Goal: Task Accomplishment & Management: Complete application form

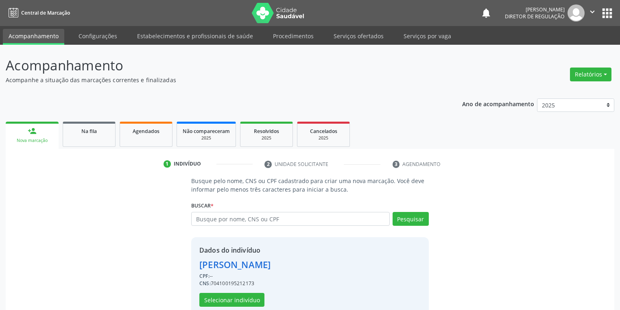
click at [210, 220] on input "text" at bounding box center [290, 219] width 198 height 14
type input "706201075747860"
click at [415, 218] on button "Pesquisar" at bounding box center [410, 219] width 36 height 14
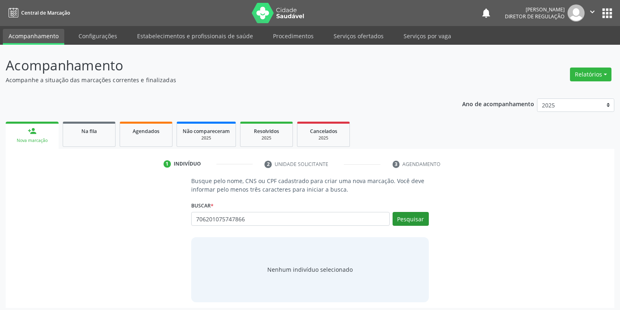
type input "706201075747866"
click at [406, 218] on button "Pesquisar" at bounding box center [410, 219] width 36 height 14
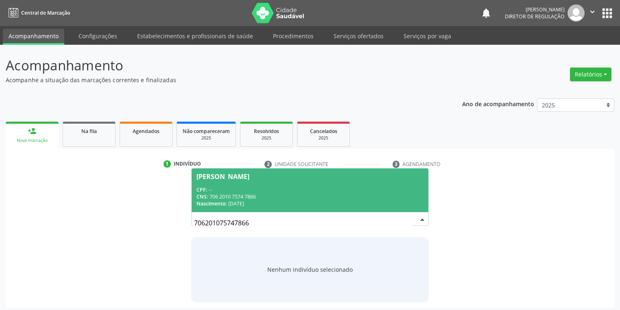
click at [241, 187] on div "CPF: --" at bounding box center [309, 189] width 227 height 7
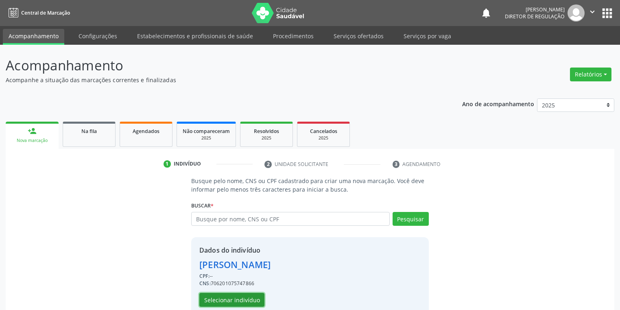
click at [229, 298] on button "Selecionar indivíduo" at bounding box center [231, 300] width 65 height 14
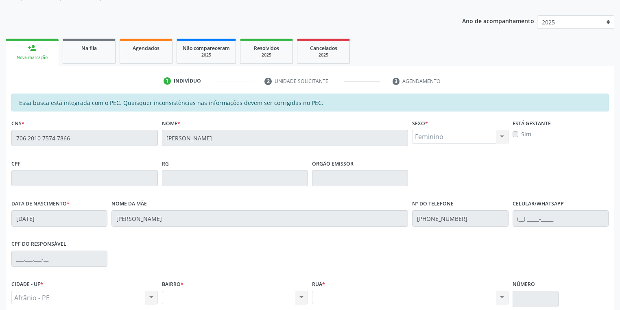
scroll to position [154, 0]
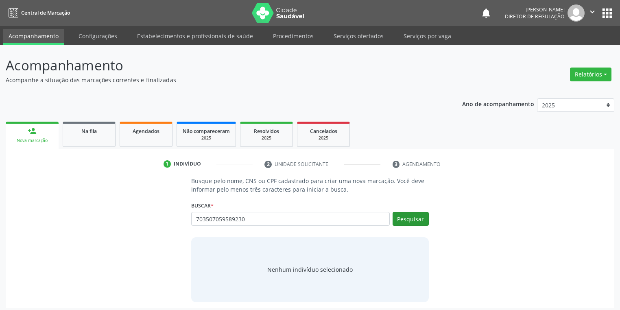
type input "703507059589230"
click at [408, 216] on button "Pesquisar" at bounding box center [410, 219] width 36 height 14
type input "703507059589230"
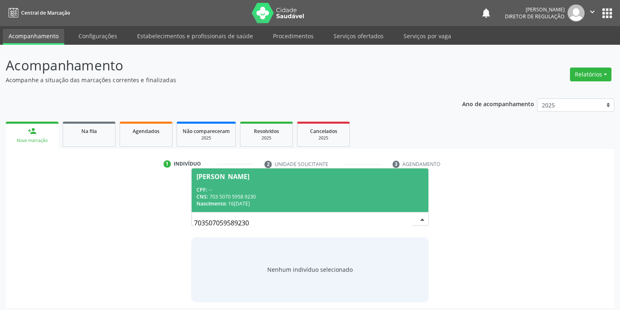
click at [231, 195] on div "CNS: 703 5070 5958 9230" at bounding box center [309, 196] width 227 height 7
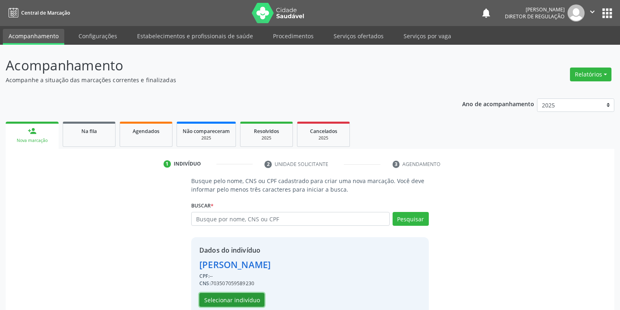
click at [225, 302] on button "Selecionar indivíduo" at bounding box center [231, 300] width 65 height 14
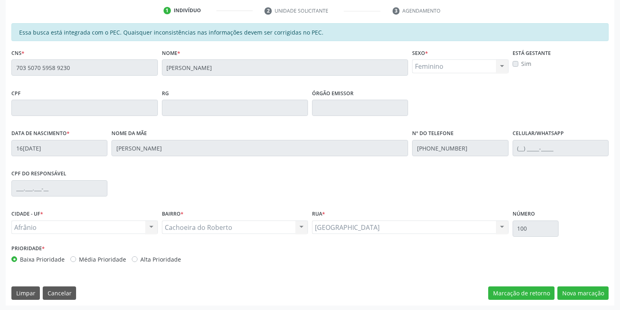
scroll to position [154, 0]
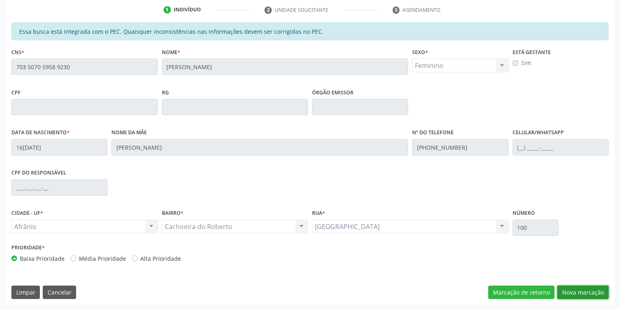
click at [564, 290] on button "Nova marcação" at bounding box center [582, 292] width 51 height 14
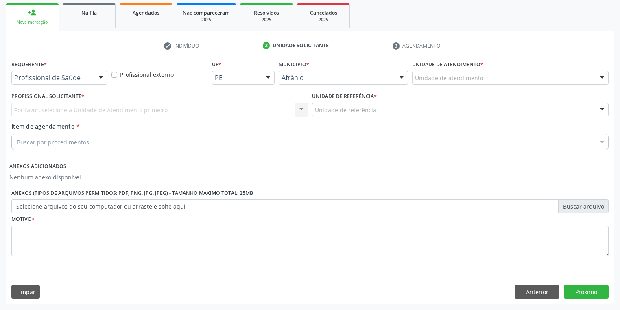
scroll to position [118, 0]
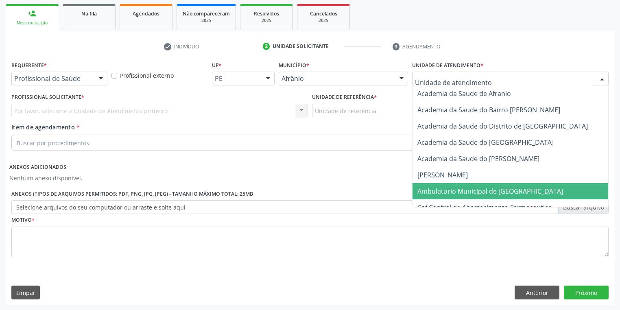
drag, startPoint x: 422, startPoint y: 192, endPoint x: 402, endPoint y: 171, distance: 29.6
click at [422, 192] on span "Ambulatorio Municipal de [GEOGRAPHIC_DATA]" at bounding box center [490, 191] width 146 height 9
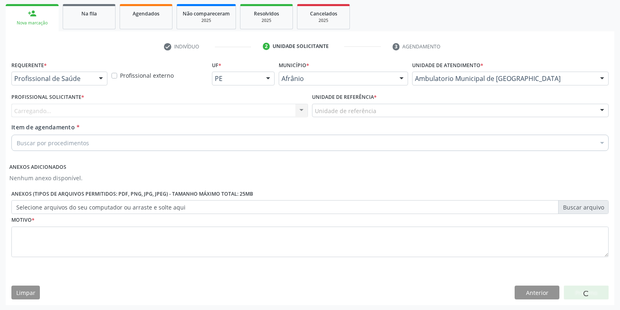
drag, startPoint x: 340, startPoint y: 117, endPoint x: 340, endPoint y: 144, distance: 27.7
click at [340, 118] on div "Unidade de referência * Unidade de referência ESF de Extrema ESF de Barra das M…" at bounding box center [460, 107] width 300 height 32
drag, startPoint x: 326, startPoint y: 113, endPoint x: 326, endPoint y: 118, distance: 5.7
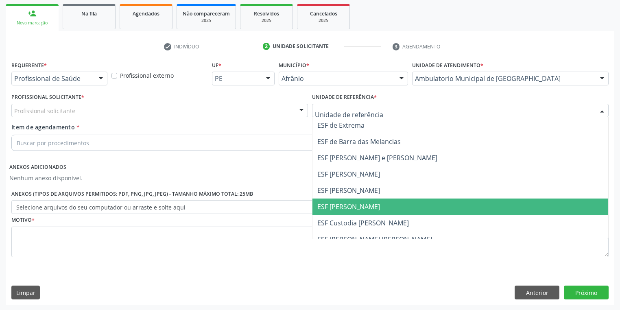
drag, startPoint x: 335, startPoint y: 212, endPoint x: 298, endPoint y: 182, distance: 47.6
click at [333, 210] on span "ESF [PERSON_NAME]" at bounding box center [460, 206] width 296 height 16
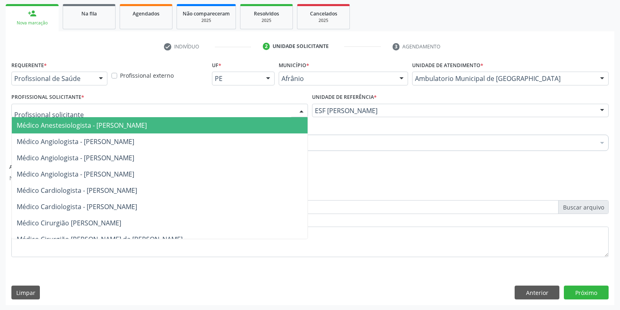
click at [101, 111] on div at bounding box center [159, 111] width 296 height 14
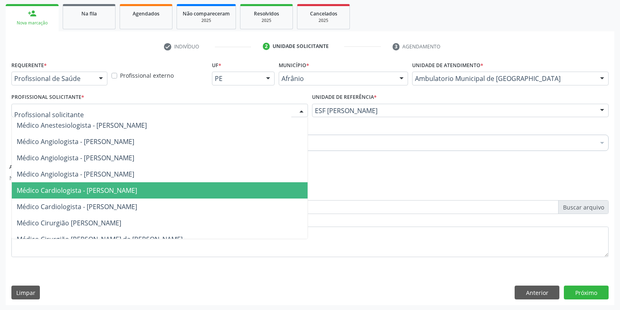
click at [111, 196] on span "Médico Cardiologista - Alysson Rodrigo Ferreira Cavalcanti" at bounding box center [160, 190] width 296 height 16
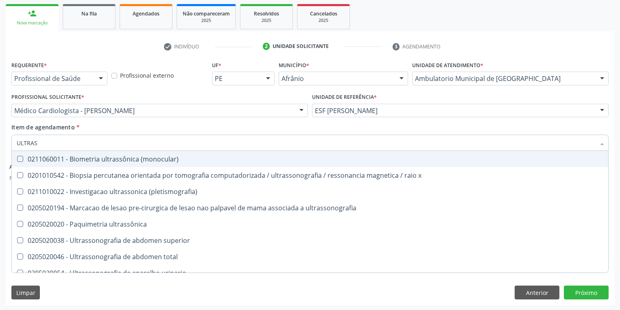
type input "ULTRASS"
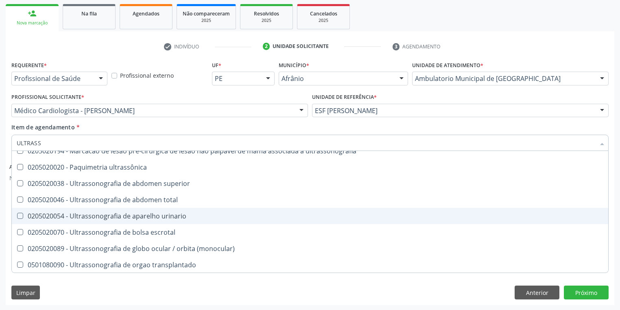
scroll to position [65, 0]
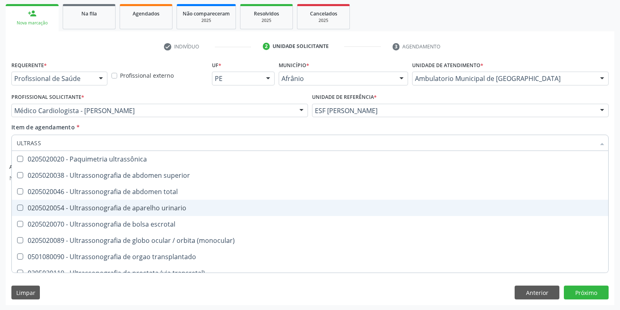
click at [150, 211] on div "0205020054 - Ultrassonografia de aparelho urinario" at bounding box center [310, 208] width 586 height 7
checkbox urinario "true"
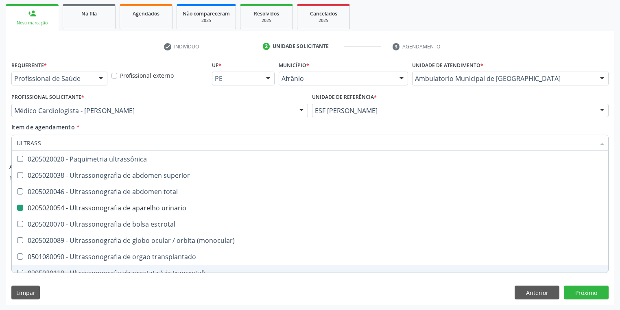
click at [79, 288] on div "Limpar Anterior Próximo" at bounding box center [309, 292] width 597 height 14
checkbox x "true"
checkbox urinario "false"
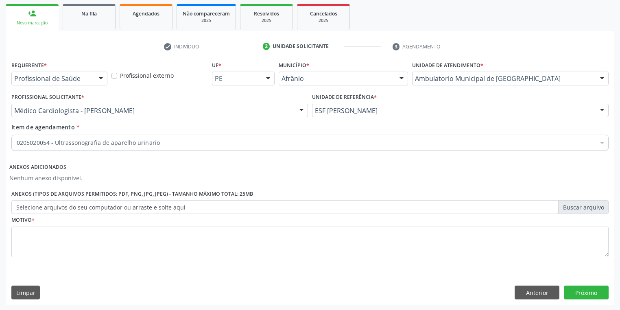
scroll to position [0, 0]
click at [52, 240] on textarea at bounding box center [309, 241] width 597 height 31
type textarea "*"
click at [572, 290] on button "Próximo" at bounding box center [586, 292] width 45 height 14
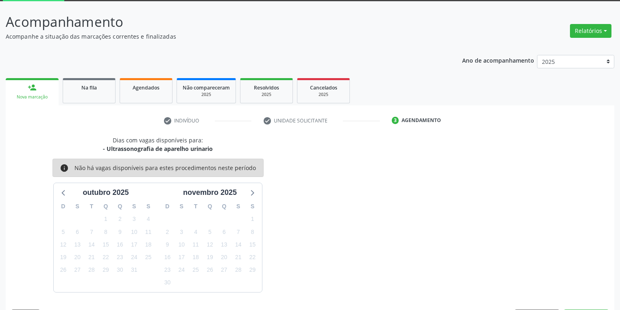
scroll to position [67, 0]
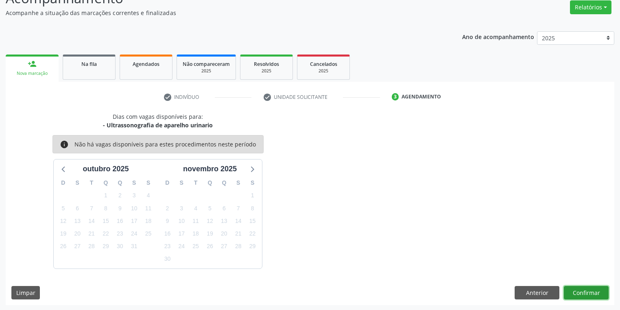
click at [590, 291] on button "Confirmar" at bounding box center [586, 293] width 45 height 14
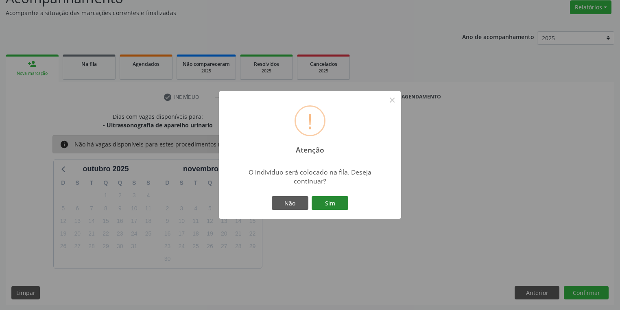
click at [338, 202] on button "Sim" at bounding box center [329, 203] width 37 height 14
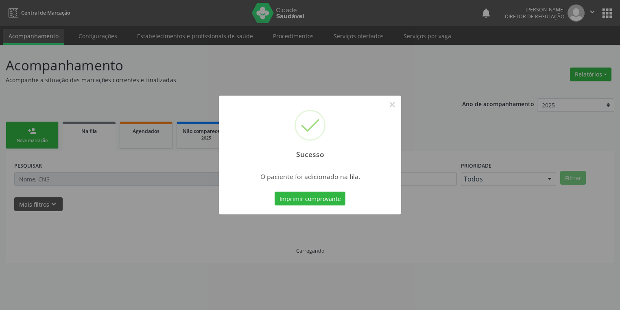
scroll to position [0, 0]
click at [394, 105] on button "×" at bounding box center [392, 105] width 14 height 14
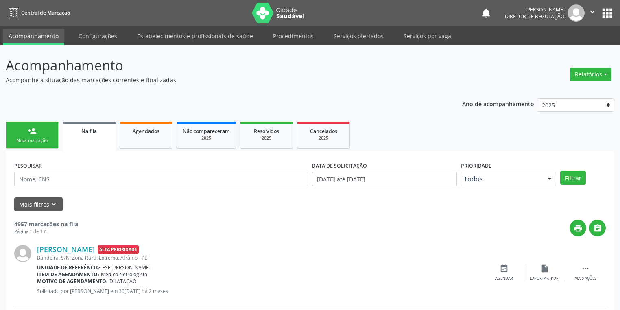
click at [39, 136] on link "person_add Nova marcação" at bounding box center [32, 135] width 53 height 27
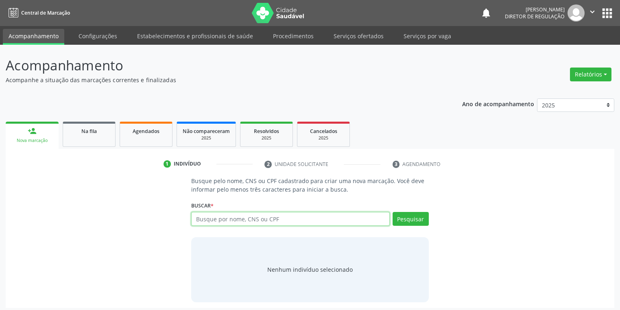
click at [214, 219] on input "text" at bounding box center [290, 219] width 198 height 14
type input "TANHA MARLY"
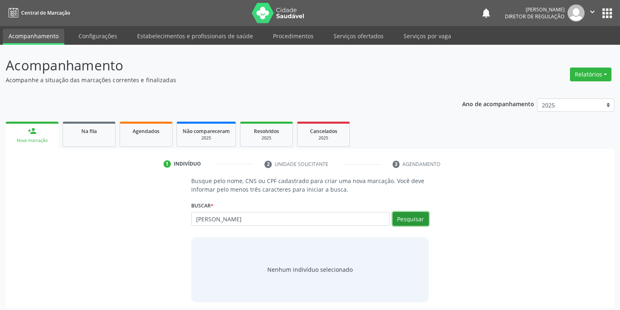
click at [405, 213] on button "Pesquisar" at bounding box center [410, 219] width 36 height 14
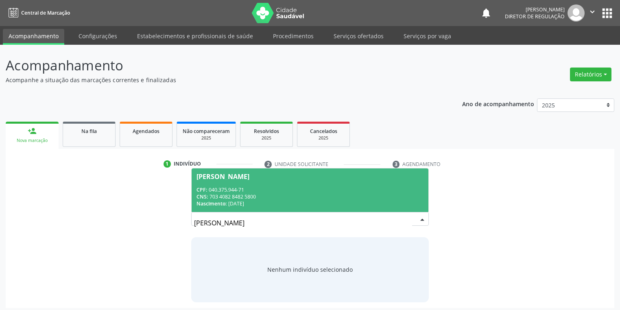
click at [286, 202] on div "Nascimento: 01/11/1962" at bounding box center [309, 203] width 227 height 7
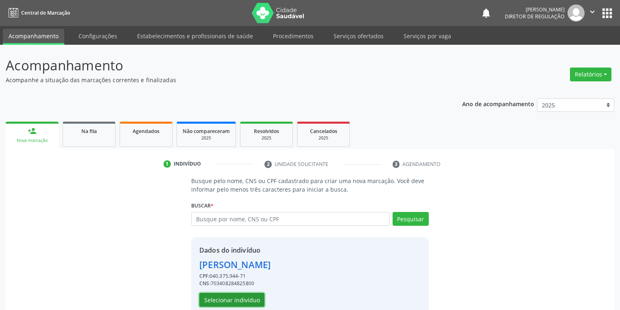
click at [228, 298] on button "Selecionar indivíduo" at bounding box center [231, 300] width 65 height 14
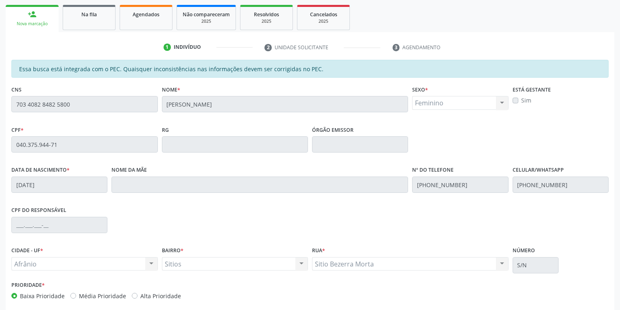
scroll to position [154, 0]
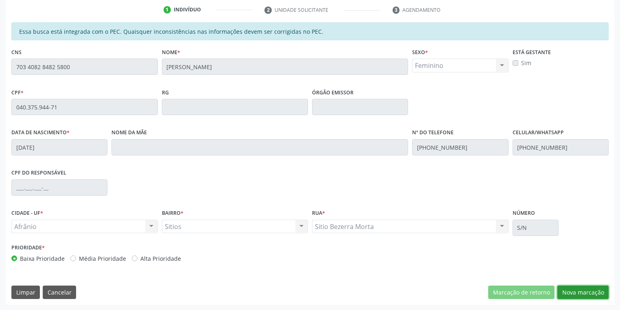
drag, startPoint x: 578, startPoint y: 297, endPoint x: 524, endPoint y: 281, distance: 56.2
click at [574, 295] on button "Nova marcação" at bounding box center [582, 292] width 51 height 14
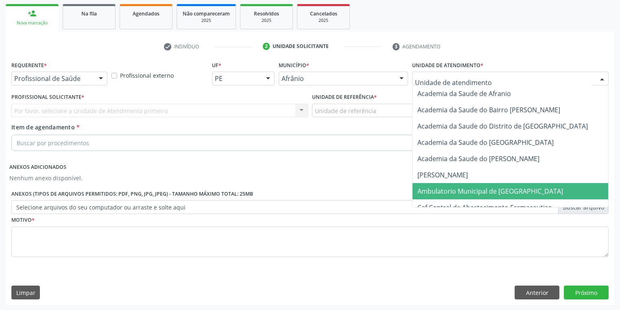
drag, startPoint x: 441, startPoint y: 187, endPoint x: 394, endPoint y: 158, distance: 55.0
click at [438, 187] on span "Ambulatorio Municipal de [GEOGRAPHIC_DATA]" at bounding box center [490, 191] width 146 height 9
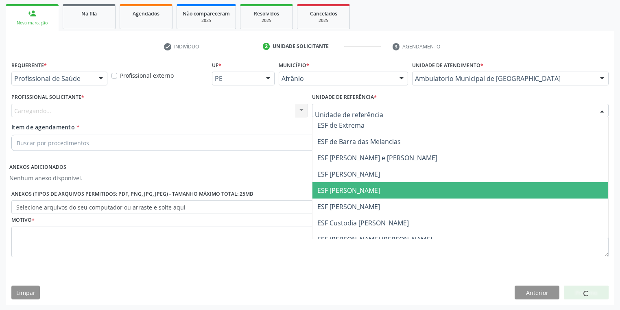
click at [340, 190] on span "ESF [PERSON_NAME]" at bounding box center [348, 190] width 63 height 9
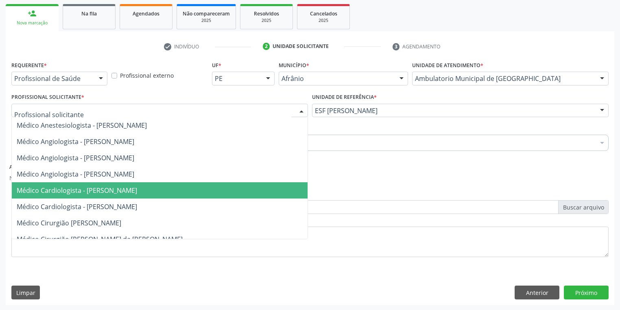
click at [81, 184] on span "Médico Cardiologista - Alysson Rodrigo Ferreira Cavalcanti" at bounding box center [160, 190] width 296 height 16
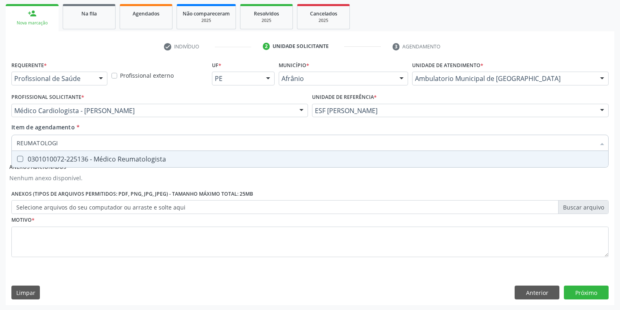
type input "REUMATOLOGIS"
drag, startPoint x: 52, startPoint y: 154, endPoint x: 54, endPoint y: 172, distance: 18.3
click at [53, 156] on div "0301010072-225136 - Médico Reumatologista" at bounding box center [310, 159] width 586 height 7
checkbox Reumatologista "true"
click at [29, 227] on div "Requerente * Profissional de Saúde Profissional de Saúde Paciente Nenhum result…" at bounding box center [309, 163] width 597 height 209
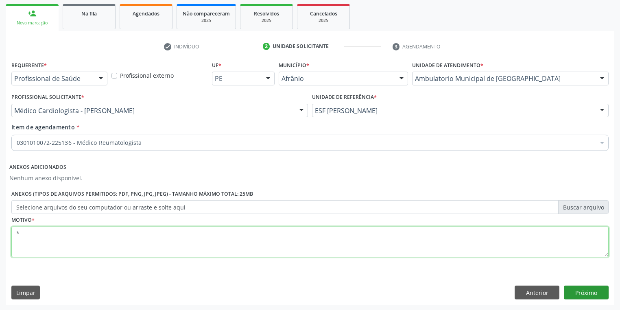
type textarea "*"
click at [582, 294] on button "Próximo" at bounding box center [586, 292] width 45 height 14
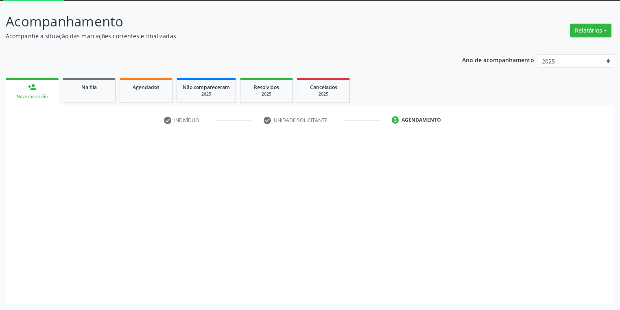
scroll to position [44, 0]
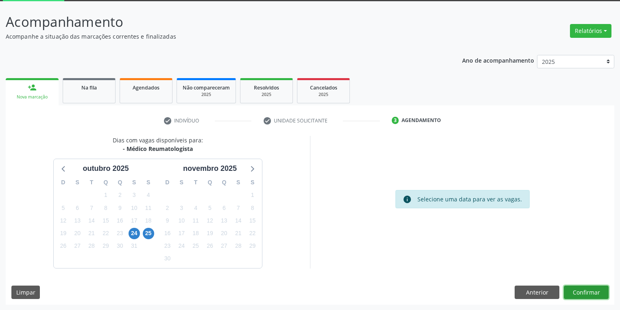
click at [575, 287] on button "Confirmar" at bounding box center [586, 292] width 45 height 14
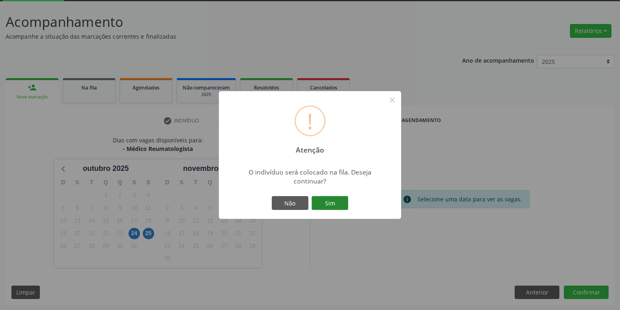
click at [327, 199] on button "Sim" at bounding box center [329, 203] width 37 height 14
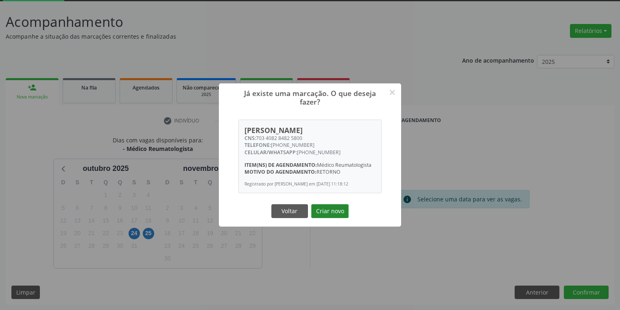
click at [331, 218] on button "Criar novo" at bounding box center [329, 211] width 37 height 14
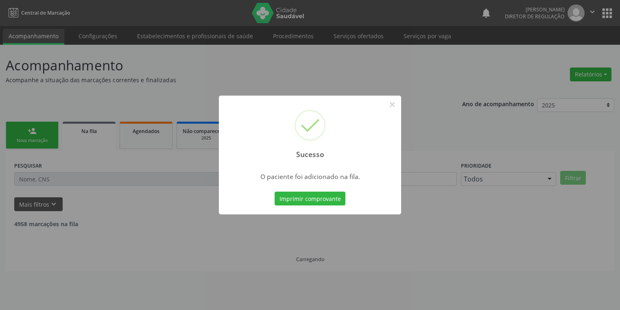
scroll to position [0, 0]
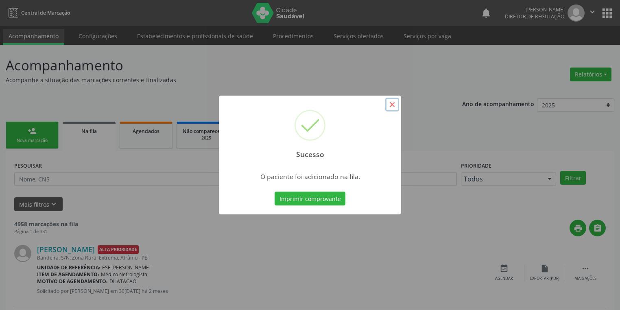
click at [390, 106] on button "×" at bounding box center [392, 105] width 14 height 14
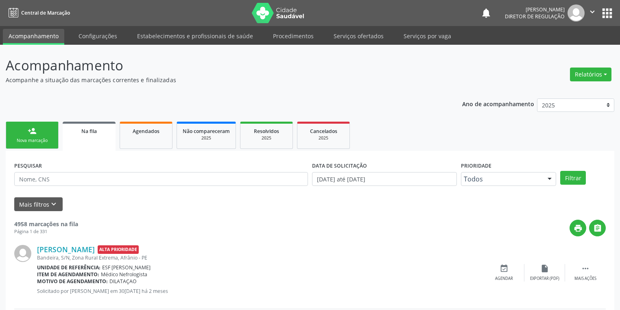
click at [33, 122] on link "person_add Nova marcação" at bounding box center [32, 135] width 53 height 27
click at [31, 130] on div "person_add" at bounding box center [32, 130] width 9 height 9
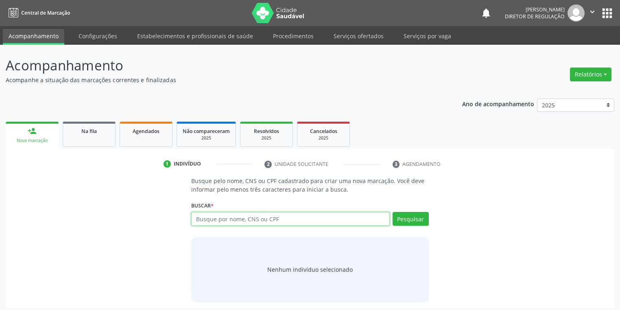
click at [216, 216] on input "text" at bounding box center [290, 219] width 198 height 14
type input "45743371415"
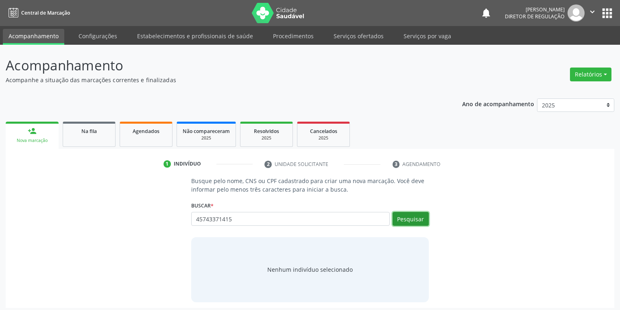
click at [407, 218] on button "Pesquisar" at bounding box center [410, 219] width 36 height 14
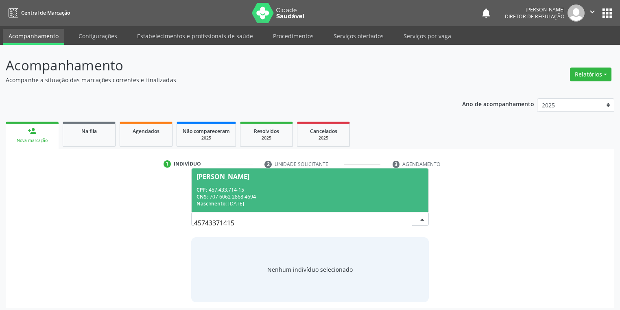
click at [221, 187] on div "CPF: 457.433.714-15" at bounding box center [309, 189] width 227 height 7
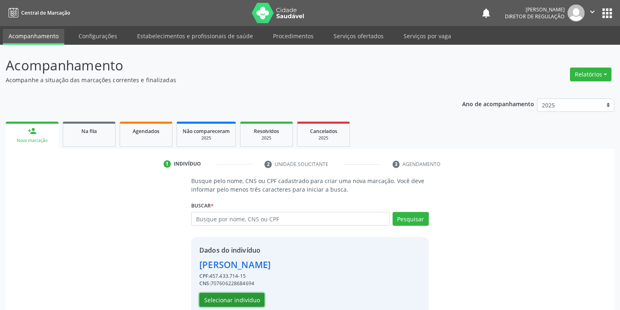
click at [233, 300] on button "Selecionar indivíduo" at bounding box center [231, 300] width 65 height 14
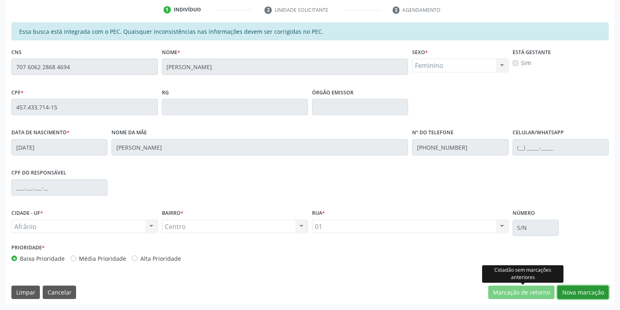
click at [560, 291] on button "Nova marcação" at bounding box center [582, 292] width 51 height 14
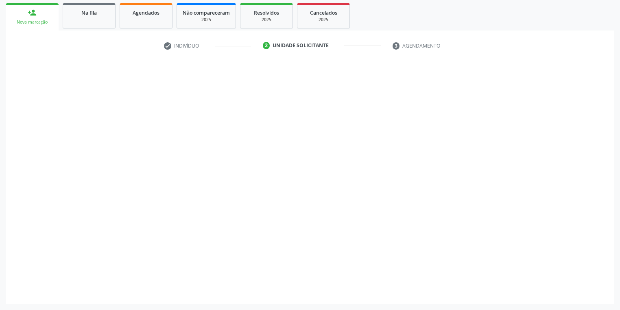
scroll to position [118, 0]
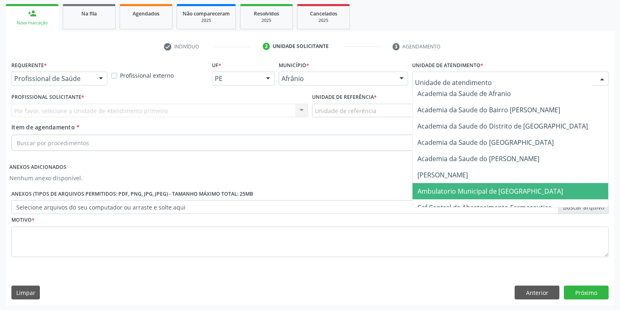
drag, startPoint x: 442, startPoint y: 187, endPoint x: 413, endPoint y: 165, distance: 37.4
click at [441, 187] on span "Ambulatorio Municipal de [GEOGRAPHIC_DATA]" at bounding box center [490, 191] width 146 height 9
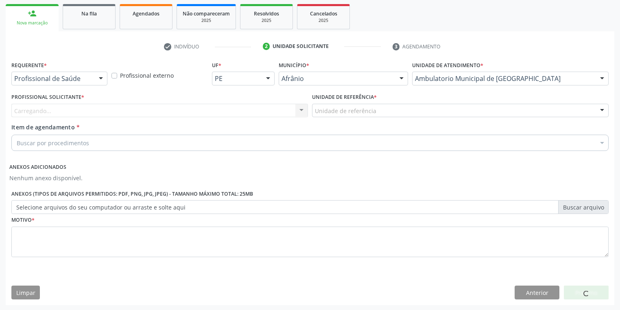
drag, startPoint x: 343, startPoint y: 110, endPoint x: 342, endPoint y: 115, distance: 5.3
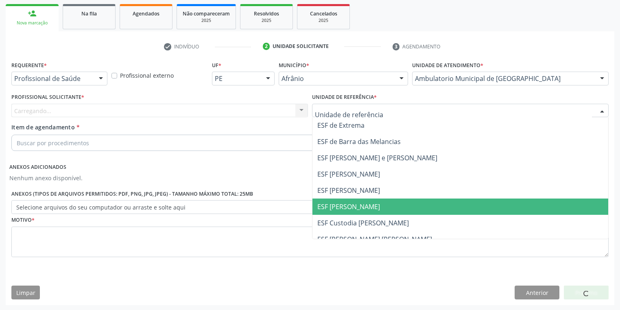
click at [351, 207] on span "ESF [PERSON_NAME]" at bounding box center [348, 206] width 63 height 9
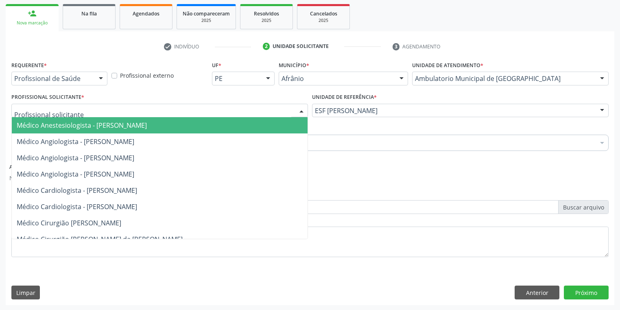
drag, startPoint x: 83, startPoint y: 104, endPoint x: 87, endPoint y: 129, distance: 25.5
click at [83, 105] on div at bounding box center [159, 111] width 296 height 14
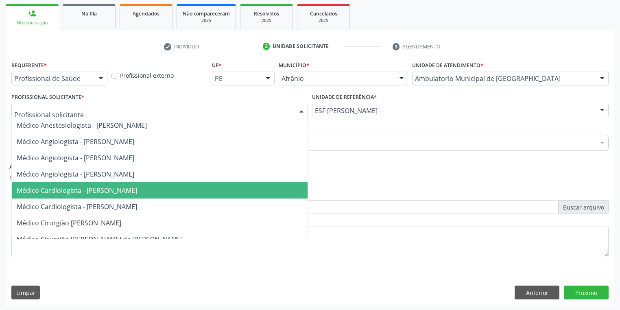
click at [96, 192] on span "Médico Cardiologista - Alysson Rodrigo Ferreira Cavalcanti" at bounding box center [77, 190] width 120 height 9
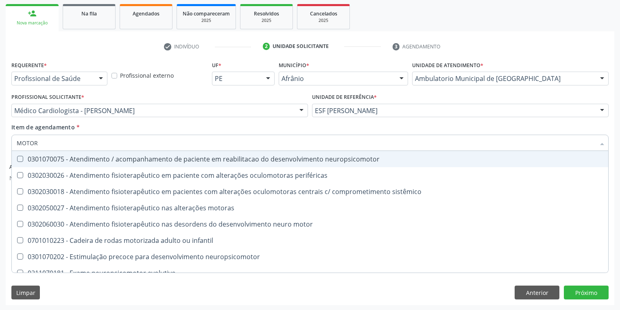
type input "MOTORA"
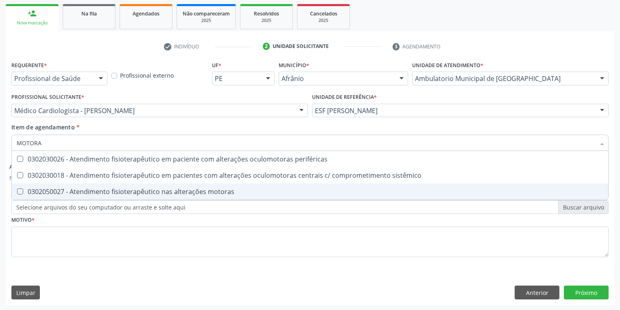
click at [70, 197] on span "0302050027 - Atendimento fisioterapêutico nas alterações motoras" at bounding box center [310, 191] width 596 height 16
checkbox motoras "true"
click at [55, 234] on div "Requerente * Profissional de Saúde Profissional de Saúde Paciente Nenhum result…" at bounding box center [309, 163] width 597 height 209
checkbox sistêmico "true"
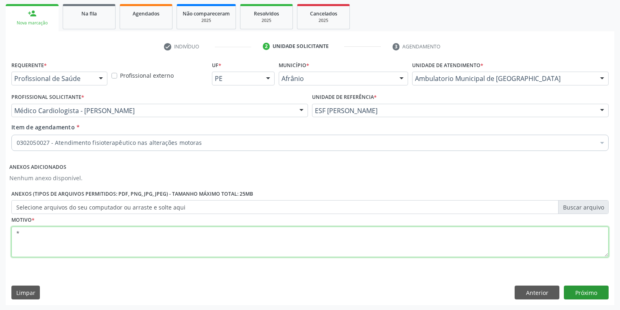
type textarea "*"
click at [585, 291] on button "Próximo" at bounding box center [586, 292] width 45 height 14
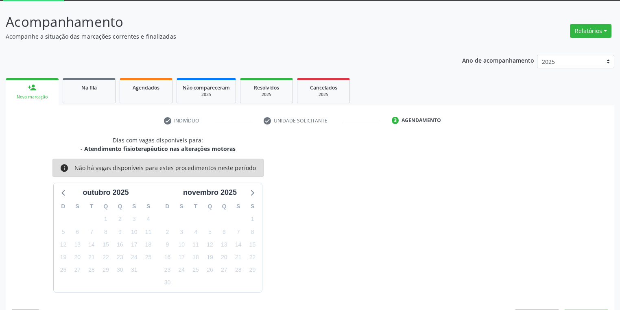
scroll to position [67, 0]
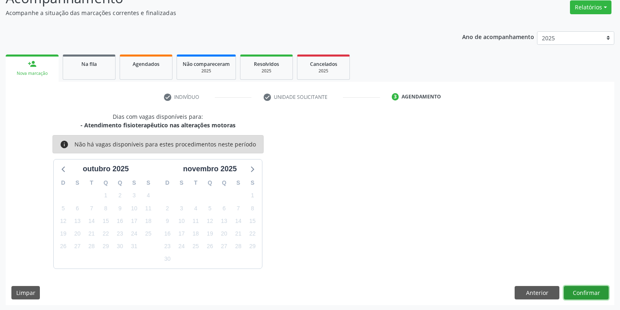
click at [584, 290] on button "Confirmar" at bounding box center [586, 293] width 45 height 14
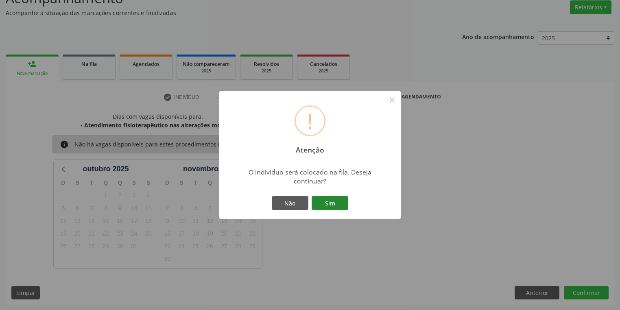
click at [330, 202] on button "Sim" at bounding box center [329, 203] width 37 height 14
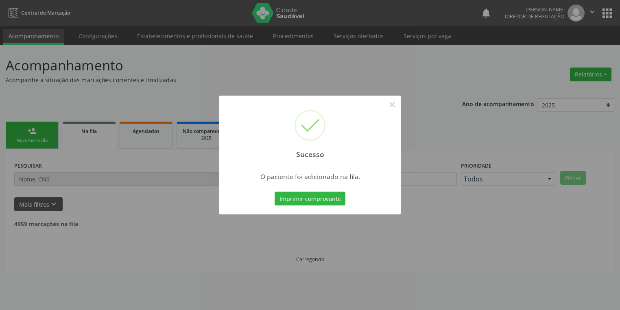
scroll to position [0, 0]
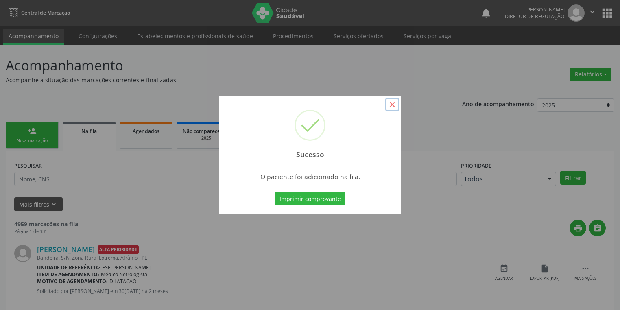
click at [392, 104] on button "×" at bounding box center [392, 105] width 14 height 14
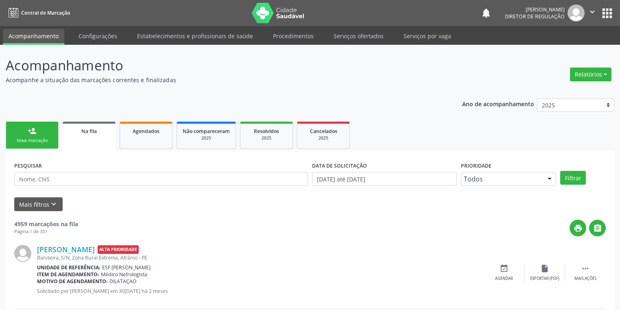
click at [28, 137] on div "Nova marcação" at bounding box center [32, 140] width 41 height 6
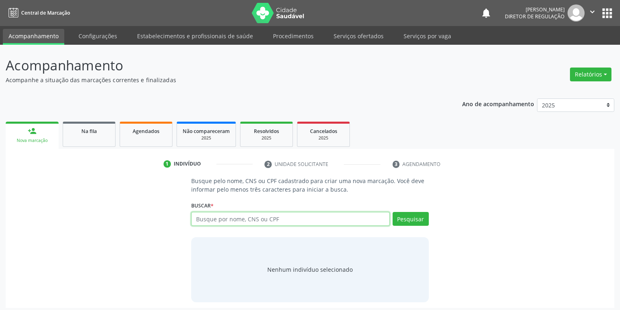
click at [200, 220] on input "text" at bounding box center [290, 219] width 198 height 14
type input "15050442442"
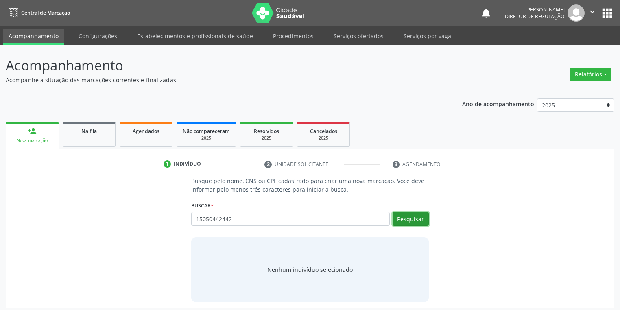
click at [420, 220] on button "Pesquisar" at bounding box center [410, 219] width 36 height 14
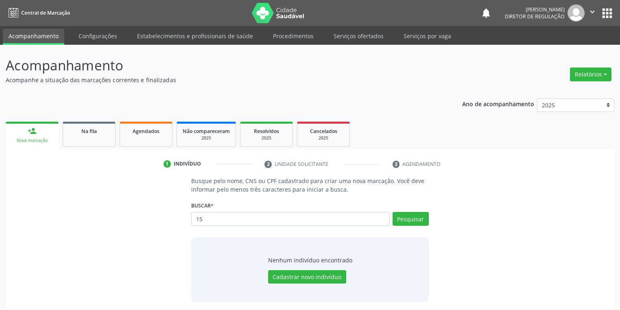
type input "1"
type input "700505906475257"
click at [405, 216] on button "Pesquisar" at bounding box center [410, 219] width 36 height 14
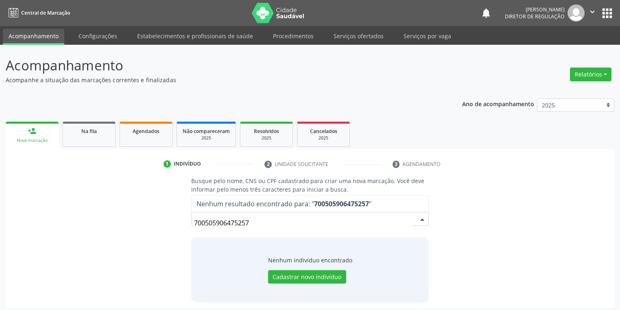
click at [275, 222] on input "700505906475257" at bounding box center [303, 223] width 218 height 16
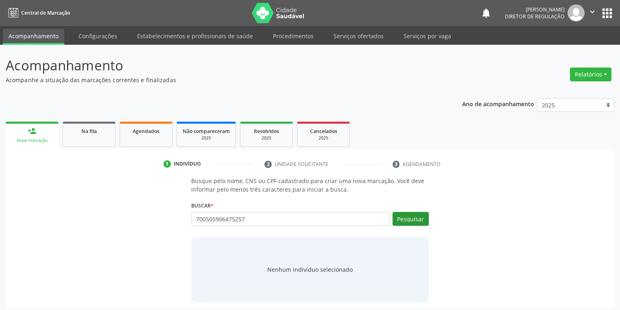
type input "700505906475257"
click at [403, 215] on button "Pesquisar" at bounding box center [410, 219] width 36 height 14
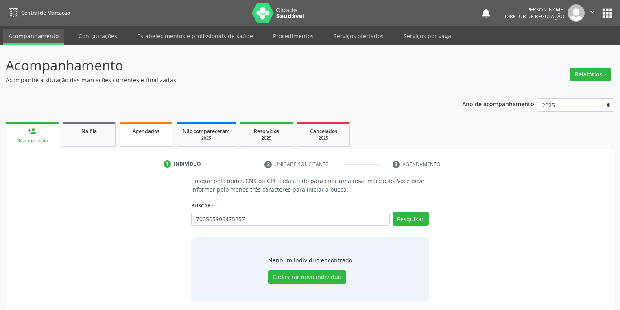
click at [142, 139] on link "Agendados" at bounding box center [146, 134] width 53 height 25
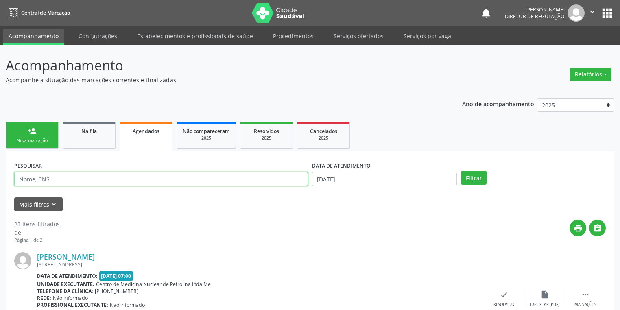
click at [77, 181] on input "text" at bounding box center [161, 179] width 294 height 14
type input "G"
type input "JEOVALDO TEMISTOCLES"
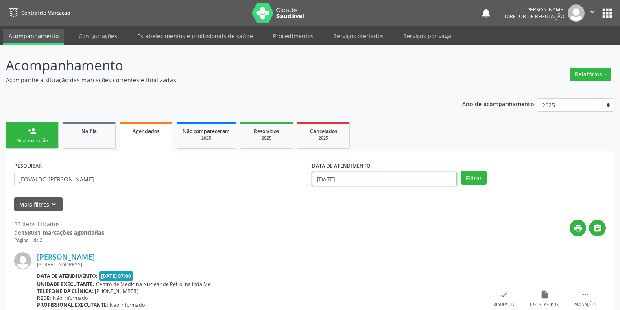
click at [358, 176] on input "15/10/2025" at bounding box center [384, 179] width 145 height 14
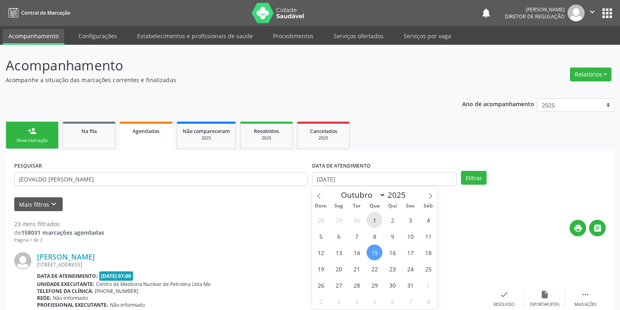
click at [375, 222] on span "1" at bounding box center [374, 220] width 16 height 16
type input "01/10/2025"
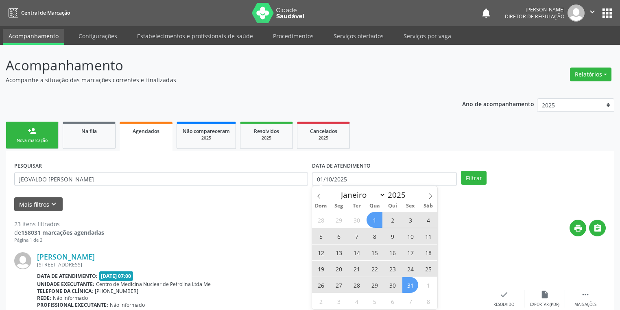
click at [412, 287] on span "31" at bounding box center [410, 285] width 16 height 16
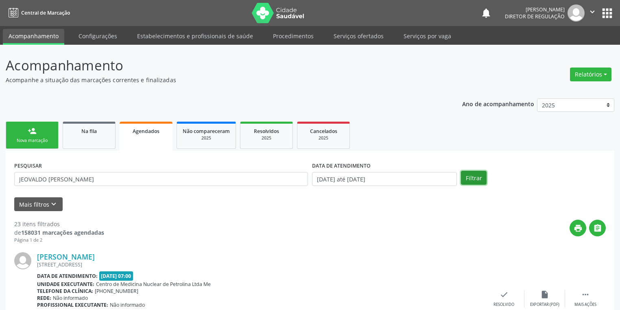
click at [467, 176] on button "Filtrar" at bounding box center [474, 178] width 26 height 14
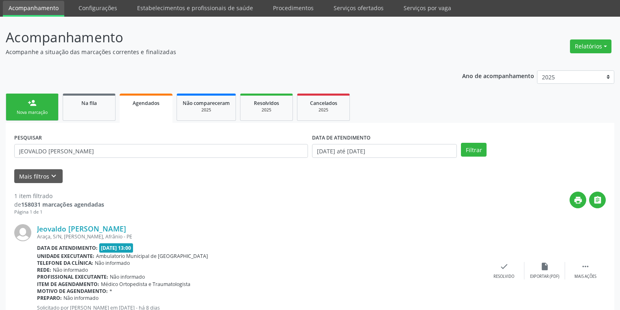
scroll to position [57, 0]
